Goal: Check status: Check status

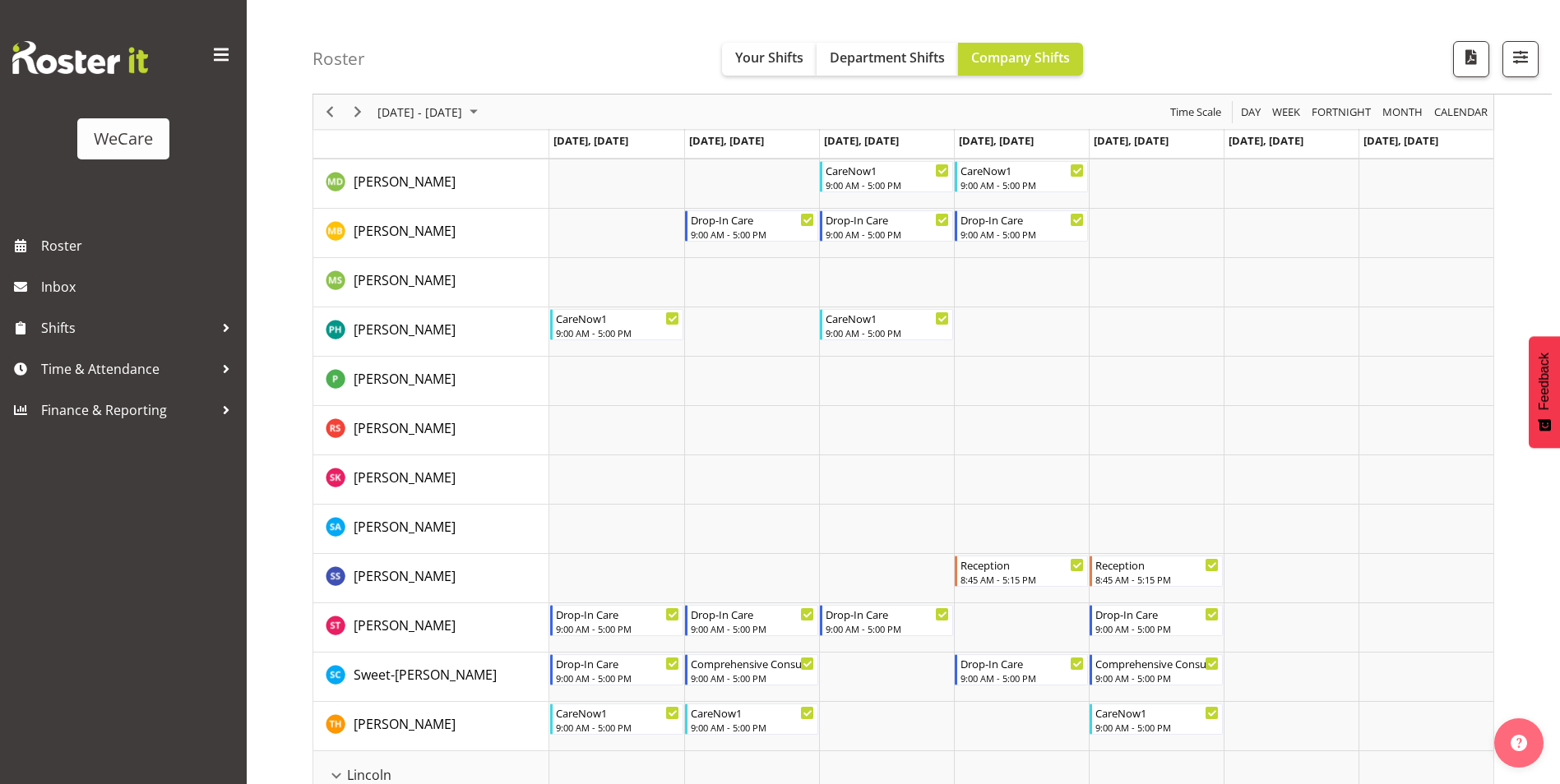
scroll to position [2384, 0]
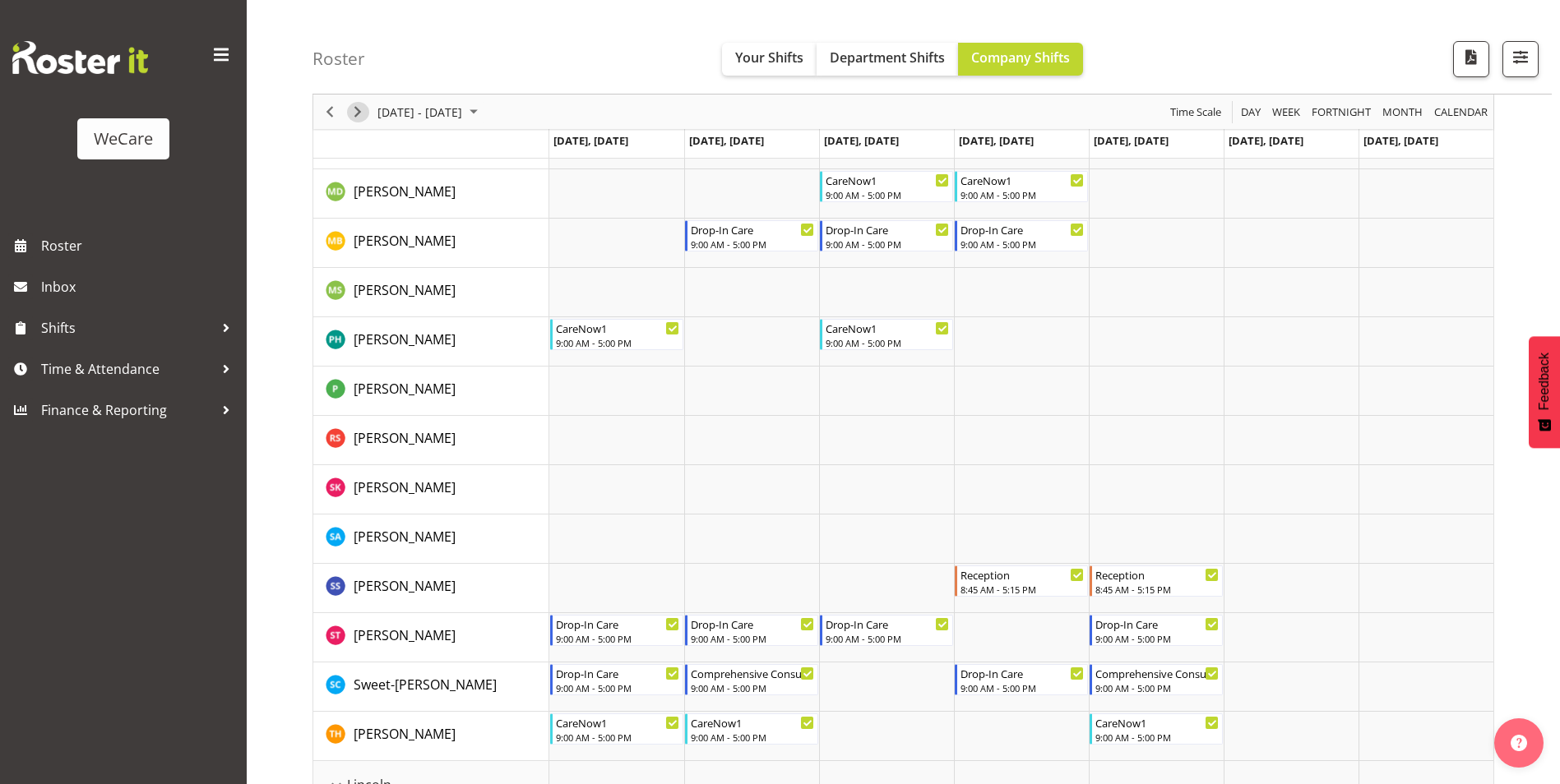
click at [361, 118] on span "Next" at bounding box center [357, 112] width 20 height 20
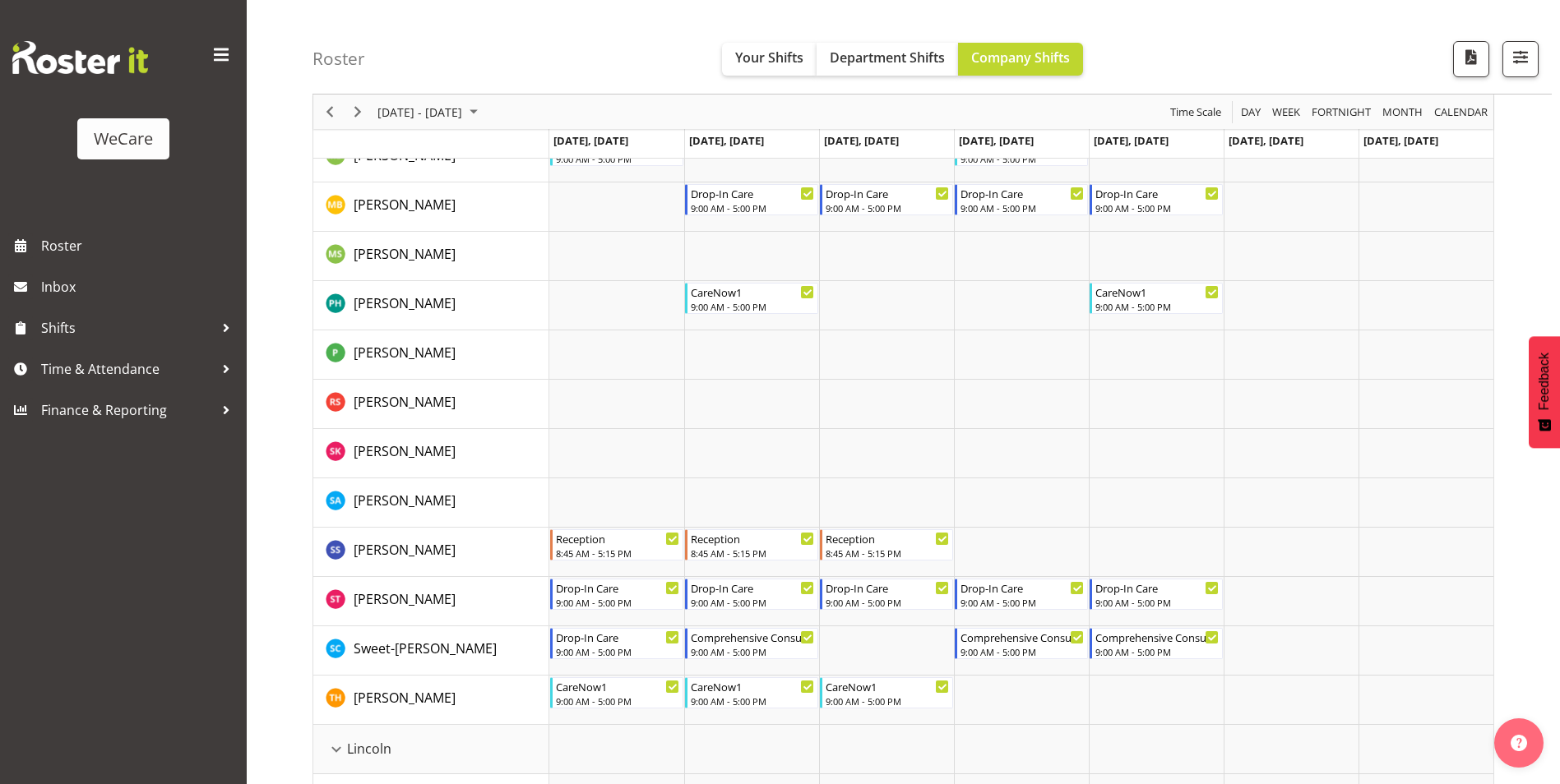
scroll to position [2466, 0]
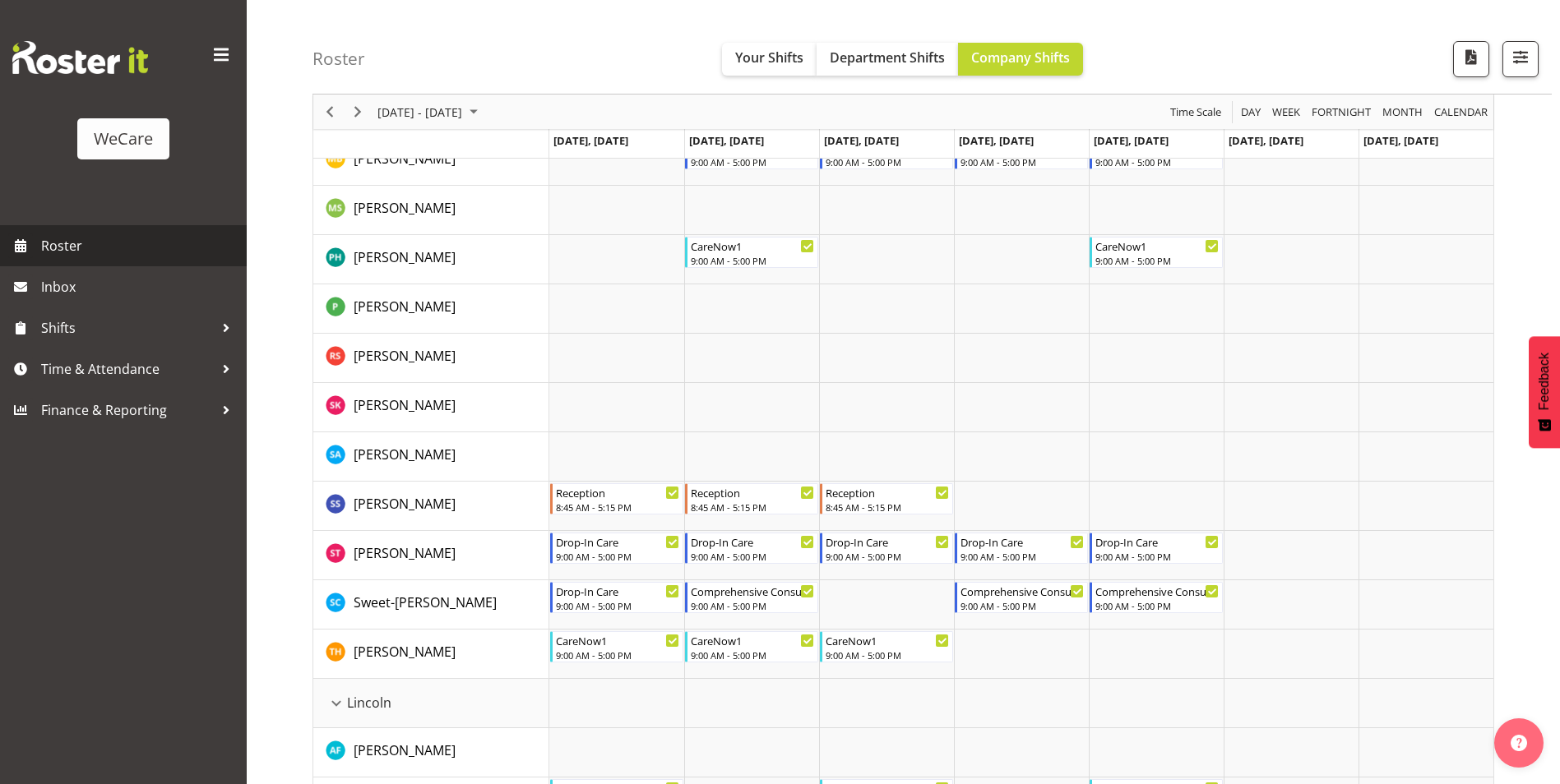
click at [56, 245] on span "Roster" at bounding box center [139, 245] width 197 height 25
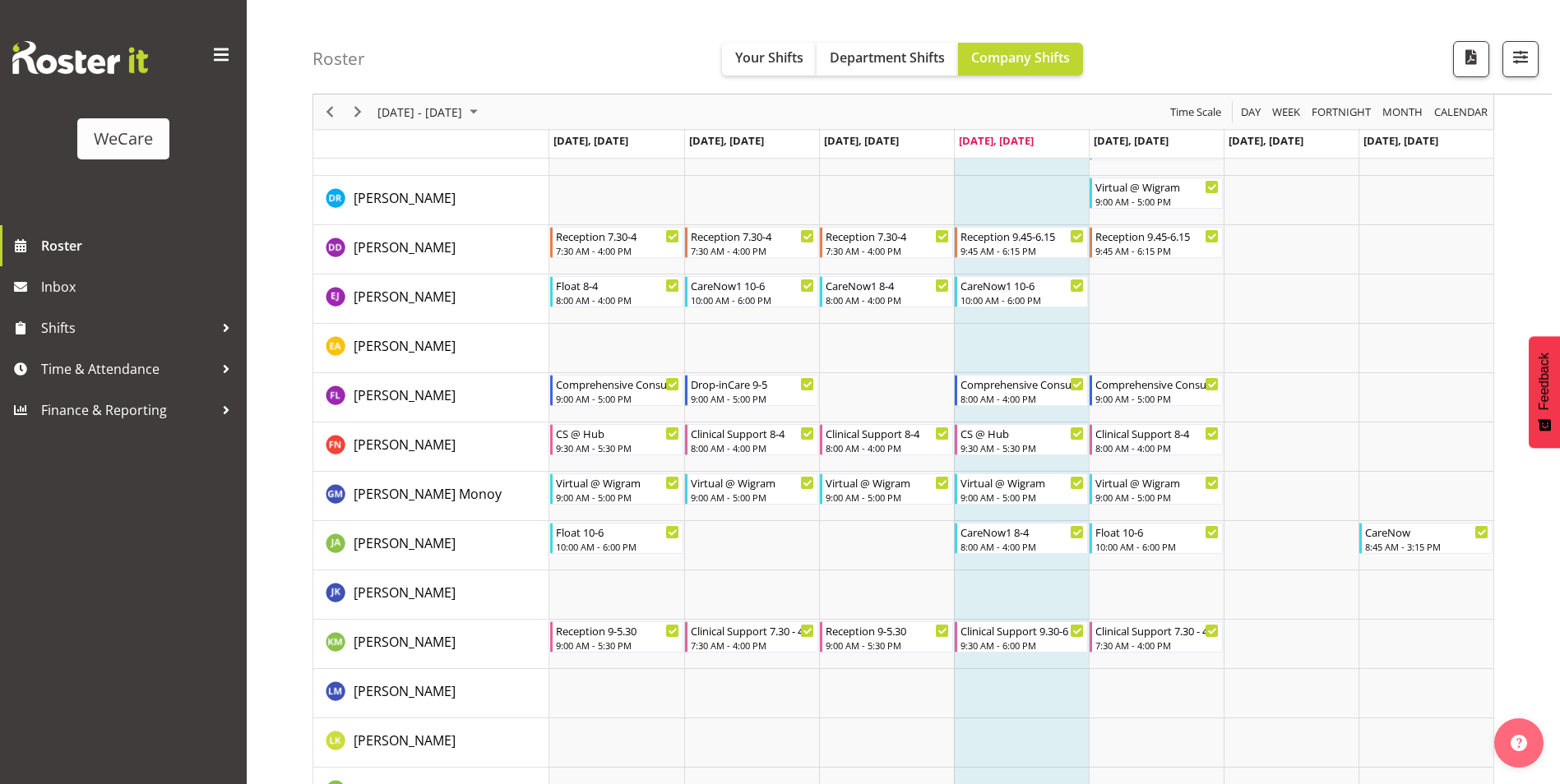
scroll to position [5233, 0]
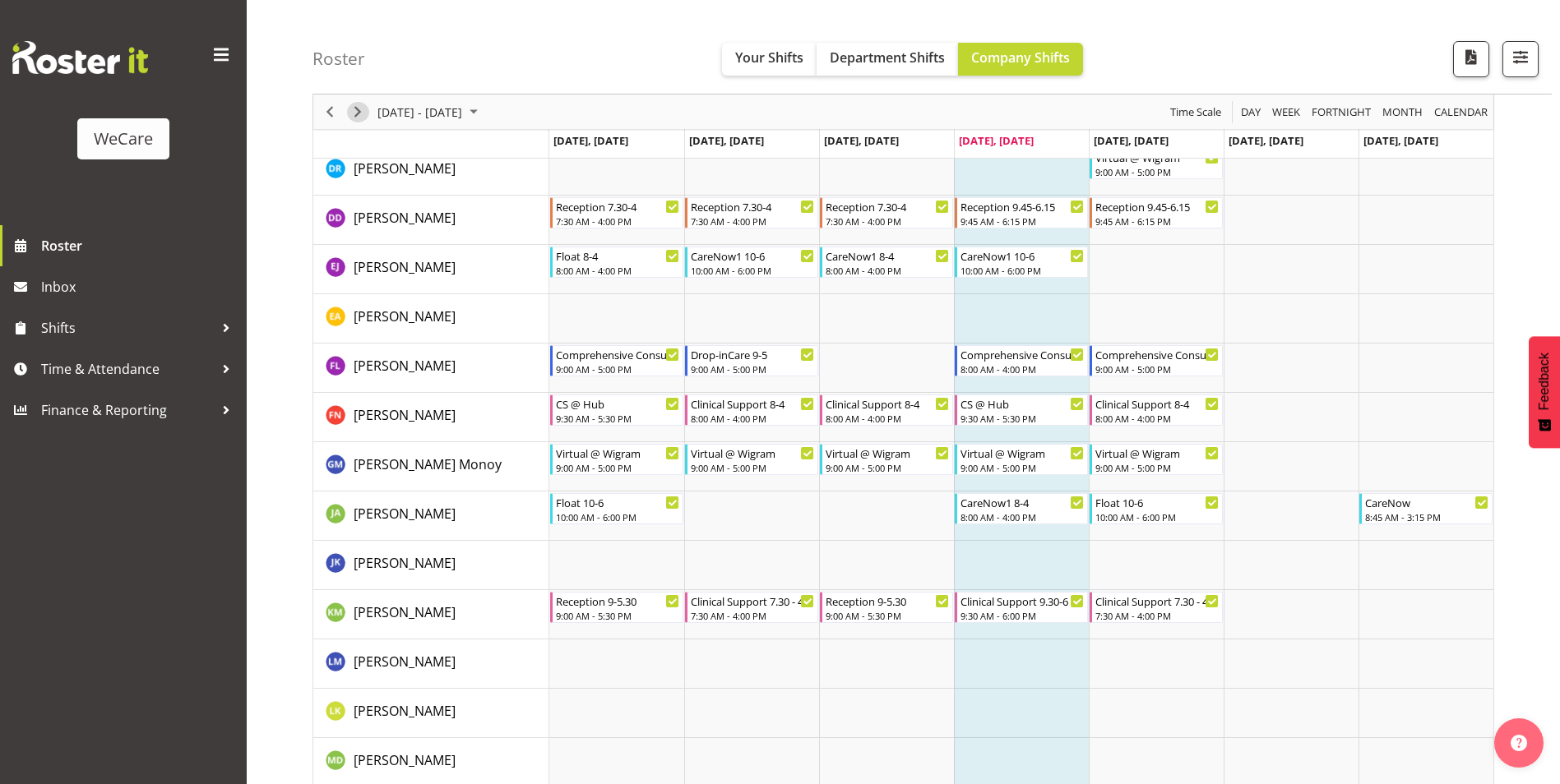
click at [355, 115] on span "Next" at bounding box center [357, 112] width 20 height 20
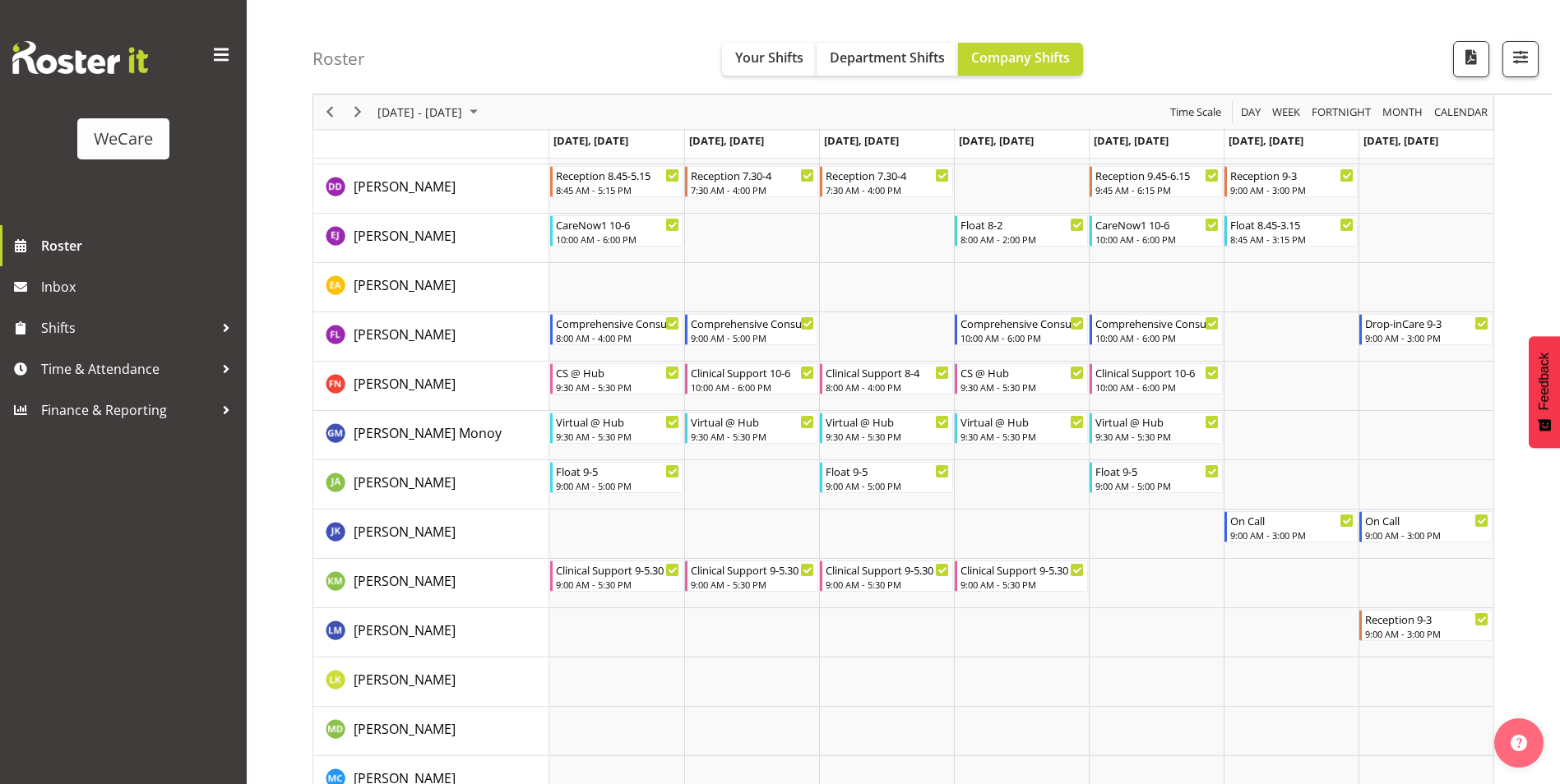
scroll to position [5233, 0]
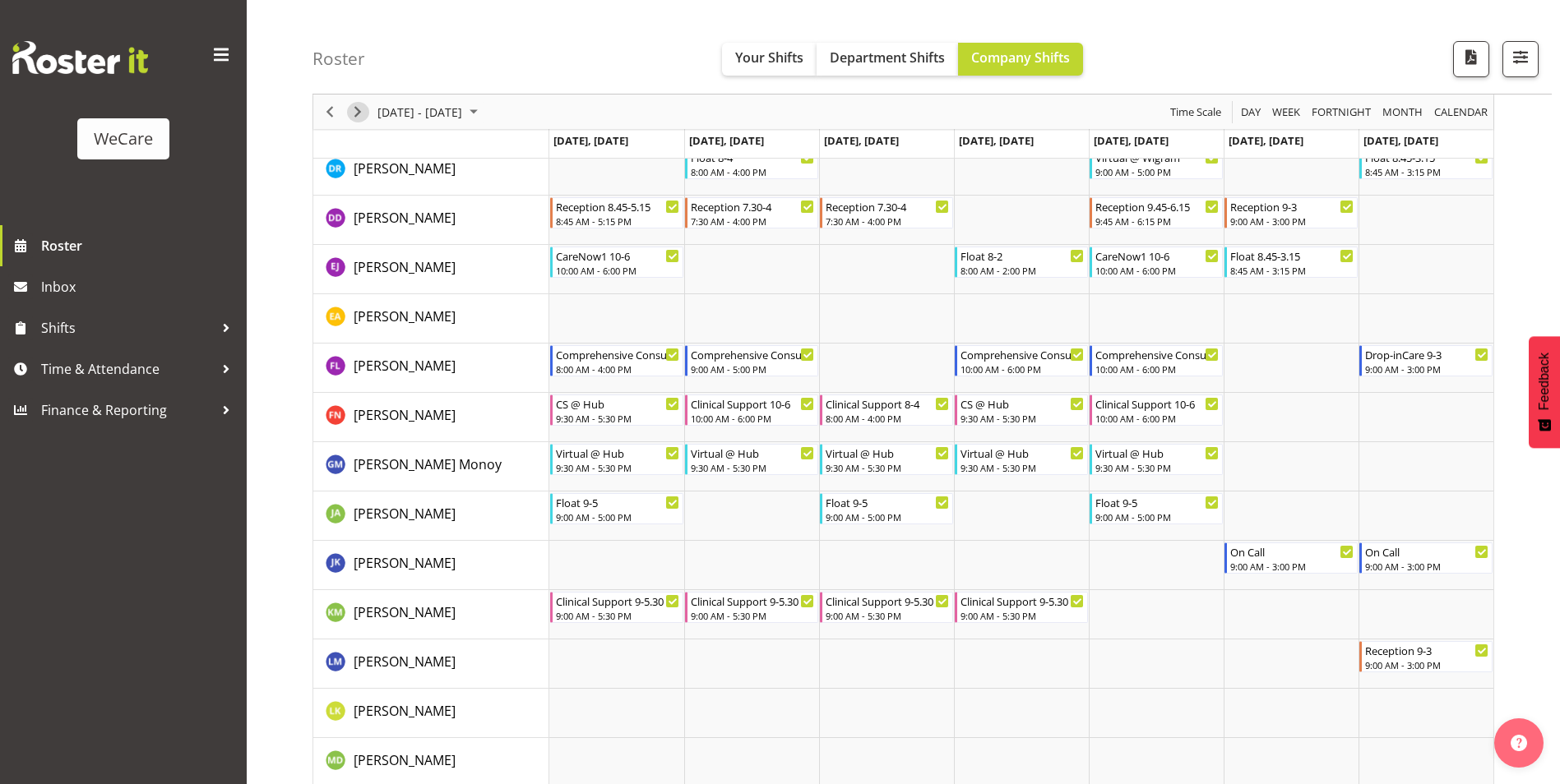
click at [357, 109] on span "Next" at bounding box center [357, 112] width 20 height 20
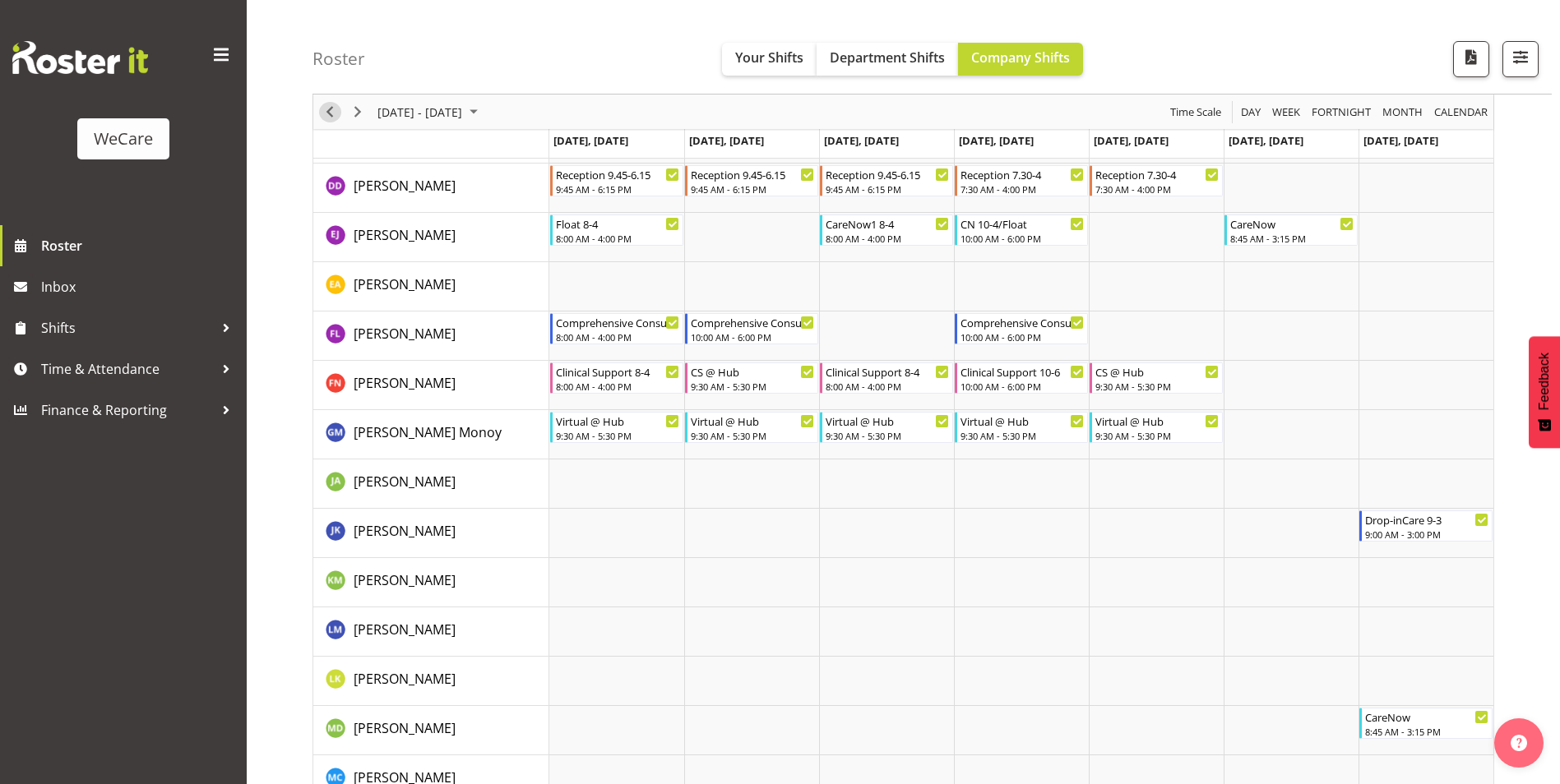
click at [330, 111] on span "Previous" at bounding box center [329, 112] width 20 height 20
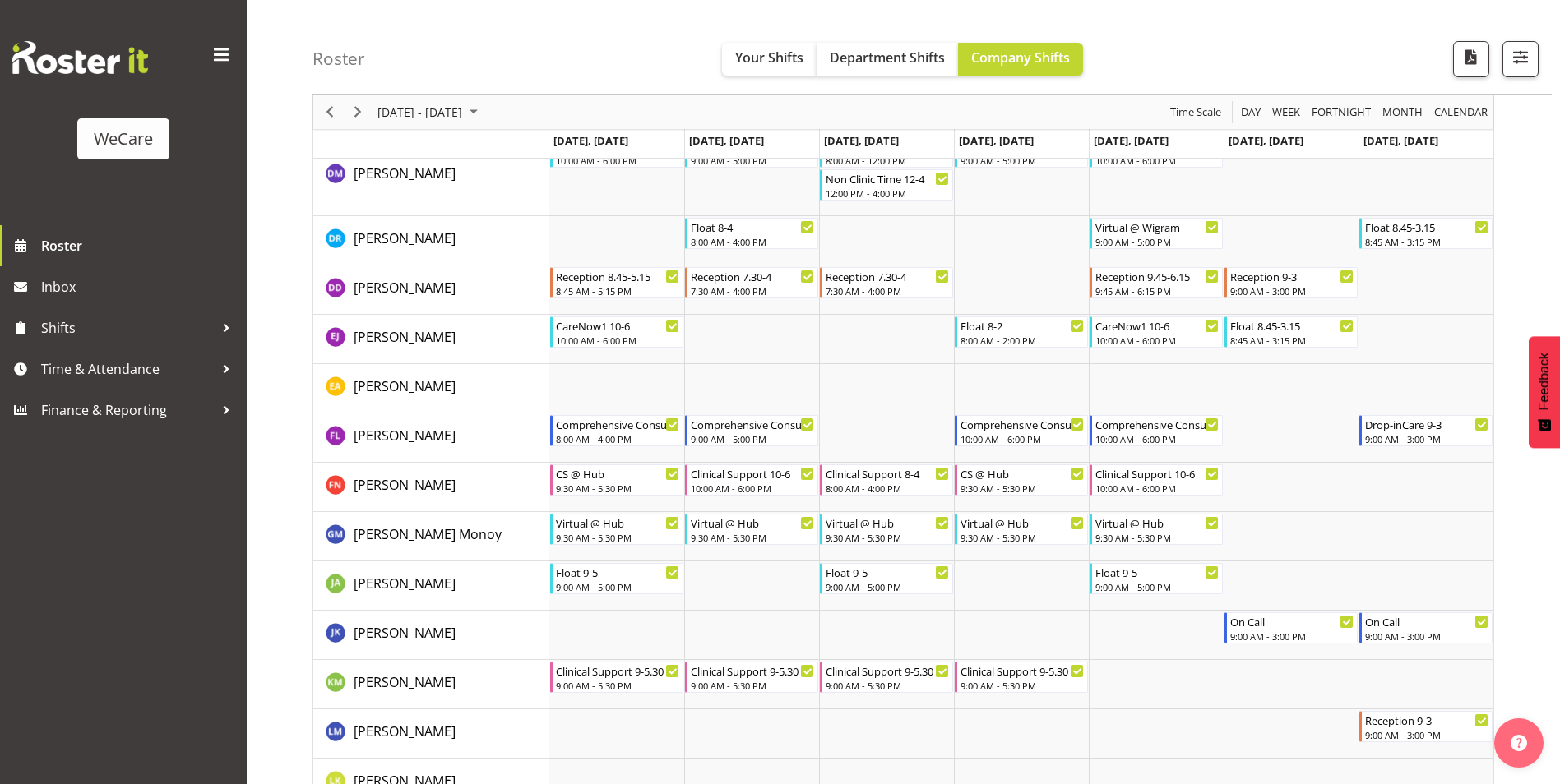
scroll to position [5151, 0]
